Goal: Find specific fact: Find specific fact

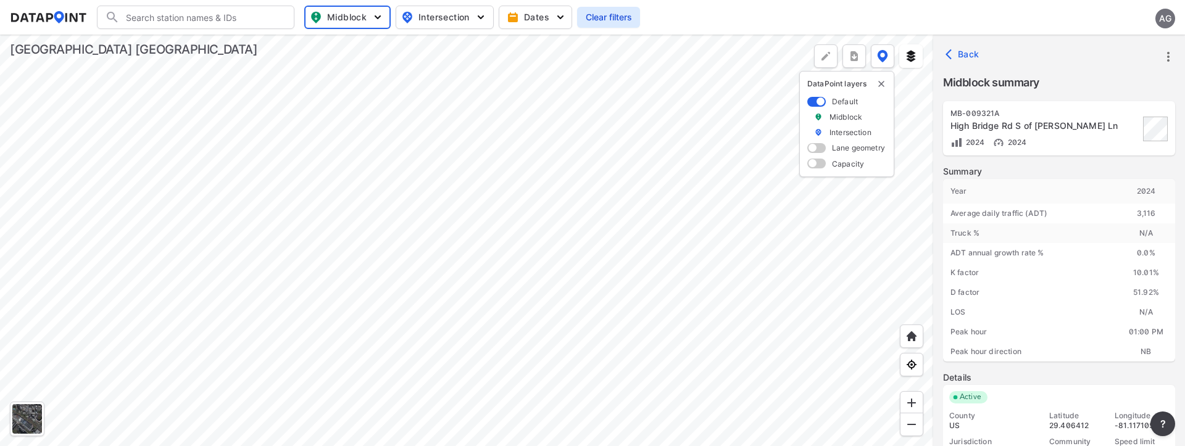
click at [231, 17] on input "Search" at bounding box center [203, 17] width 167 height 20
paste input "MB-000774"
type input "MB-000774"
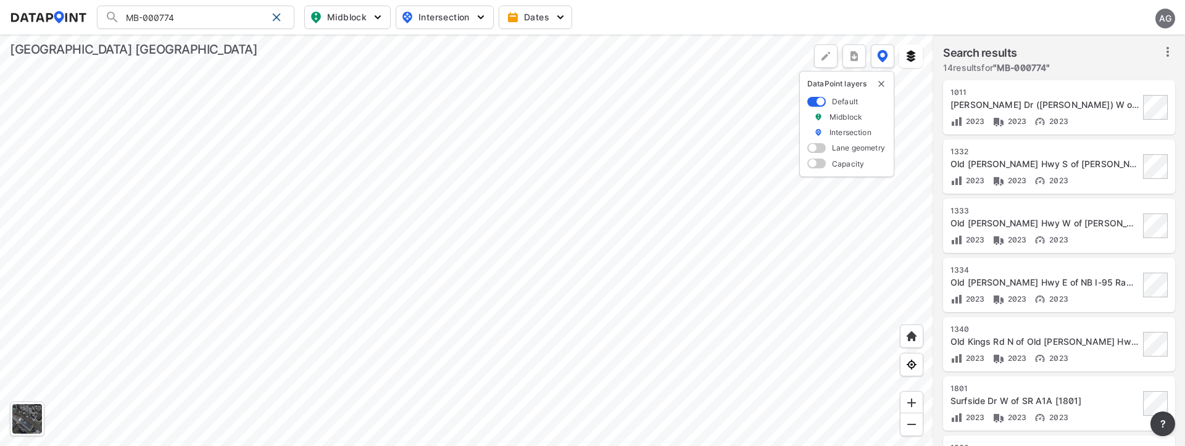
click at [429, 226] on div at bounding box center [466, 241] width 933 height 412
click at [219, 19] on input "MB-000774" at bounding box center [193, 17] width 147 height 20
drag, startPoint x: 192, startPoint y: 15, endPoint x: 86, endPoint y: 9, distance: 105.7
click at [86, 9] on div "MB-000774 Search No results There were no results found for "MB-000774". Midblo…" at bounding box center [592, 17] width 1165 height 23
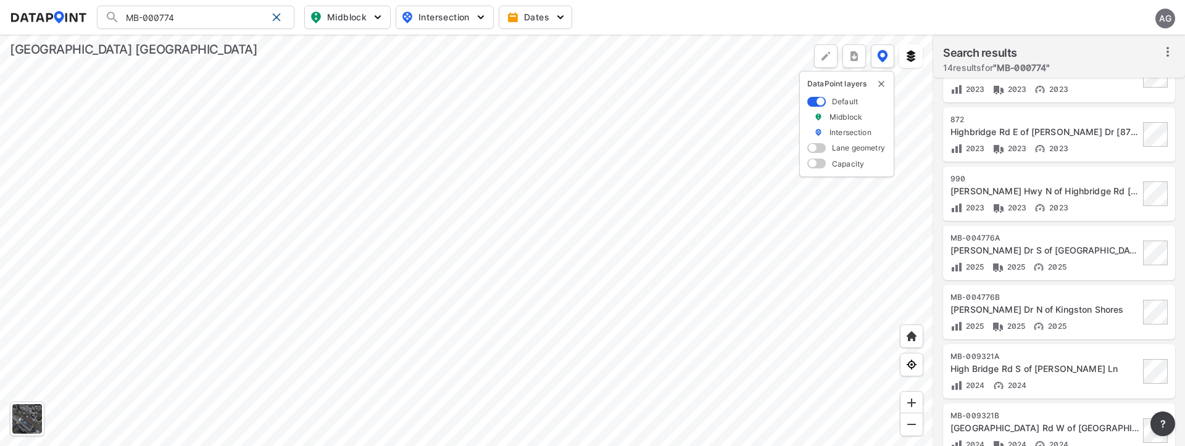
scroll to position [505, 0]
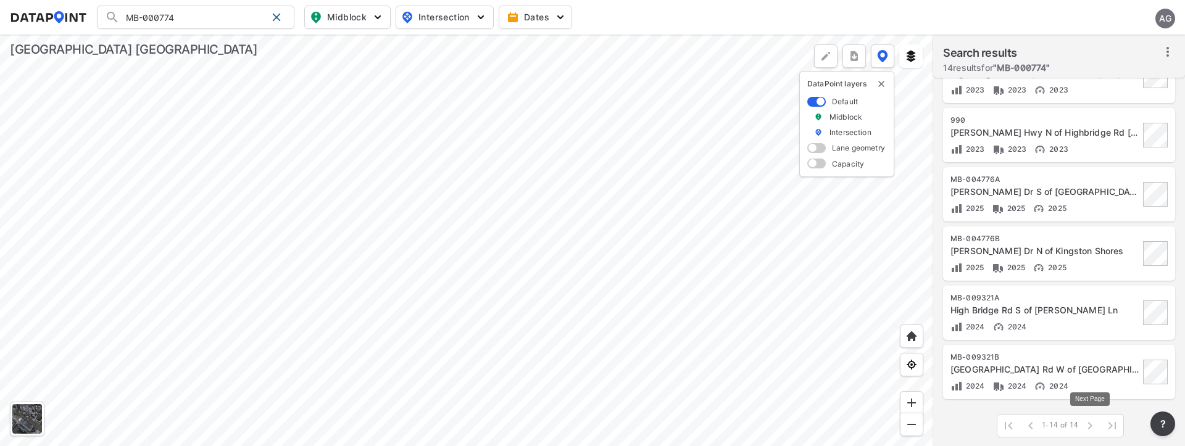
click at [1087, 425] on span at bounding box center [1090, 426] width 22 height 22
click at [1055, 238] on div "MB-004776B" at bounding box center [1044, 239] width 189 height 10
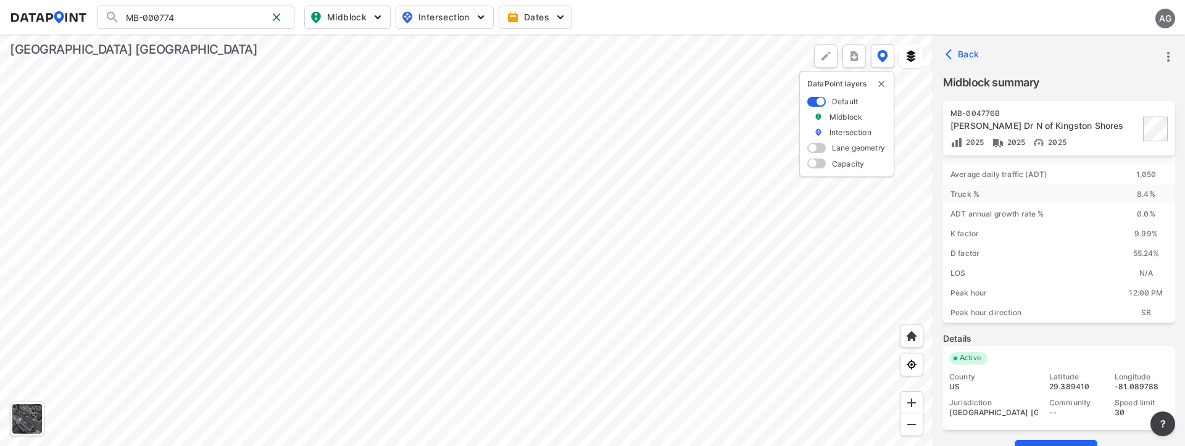
scroll to position [60, 0]
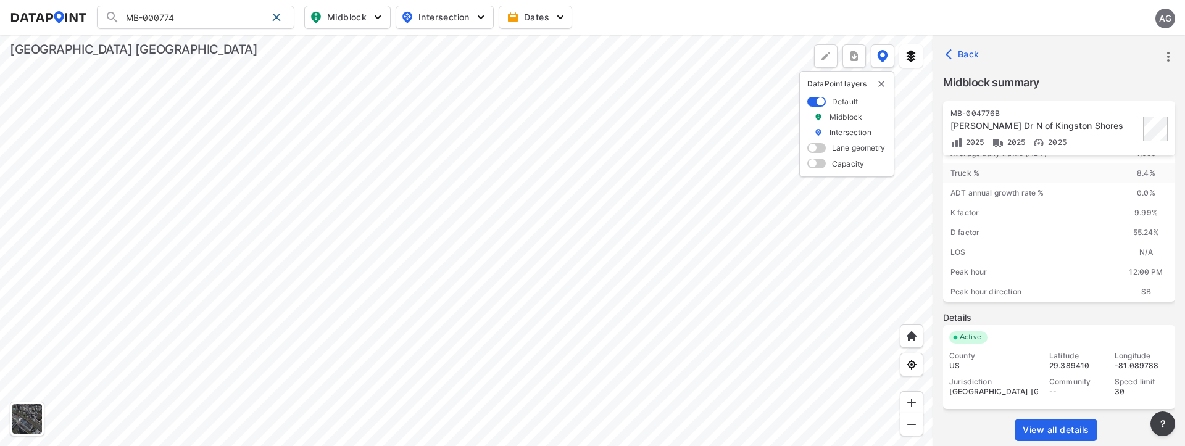
click at [509, 214] on div at bounding box center [466, 241] width 933 height 412
